Goal: Find specific page/section: Find specific page/section

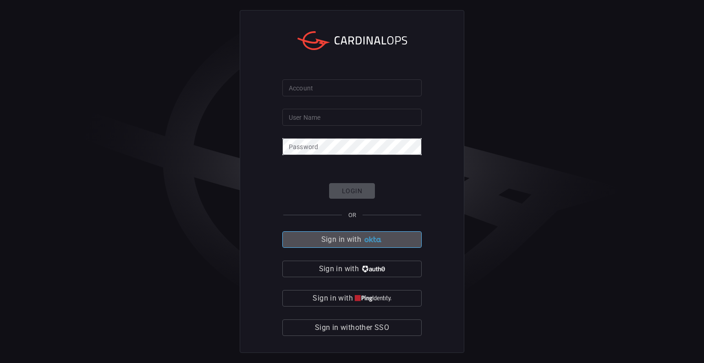
click at [378, 236] on button "Sign in with" at bounding box center [351, 239] width 139 height 17
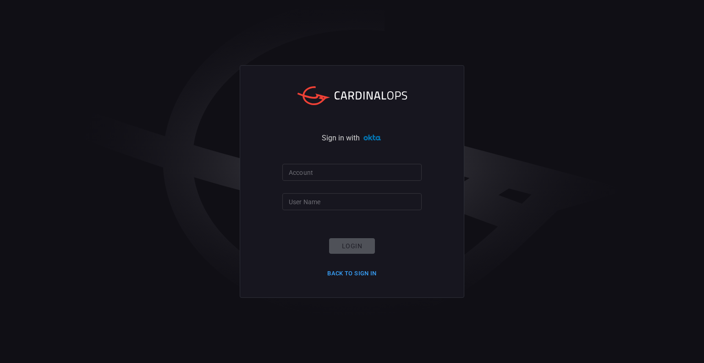
click at [350, 174] on input "Account" at bounding box center [351, 172] width 139 height 17
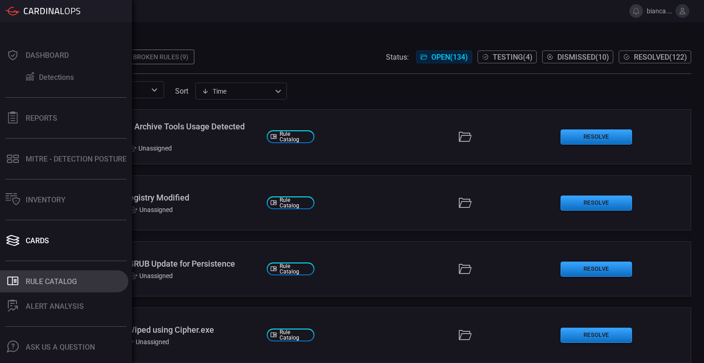
click at [51, 280] on div "Rule Catalog" at bounding box center [51, 281] width 51 height 9
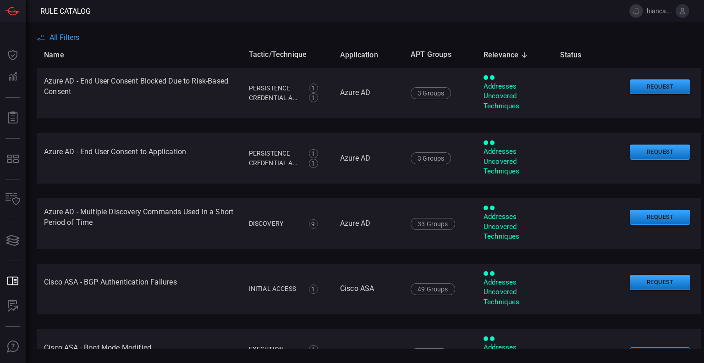
click at [481, 32] on main "All Filters Name Tactic/Technique Application APT Groups Relevance sorted desce…" at bounding box center [352, 192] width 704 height 341
click at [64, 34] on span "All Filters" at bounding box center [65, 37] width 30 height 9
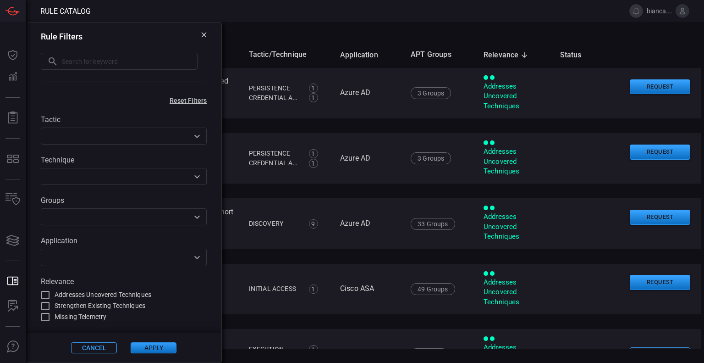
click at [330, 33] on div "All Filters" at bounding box center [371, 37] width 668 height 9
click at [201, 33] on icon at bounding box center [204, 35] width 6 height 6
